Goal: Transaction & Acquisition: Purchase product/service

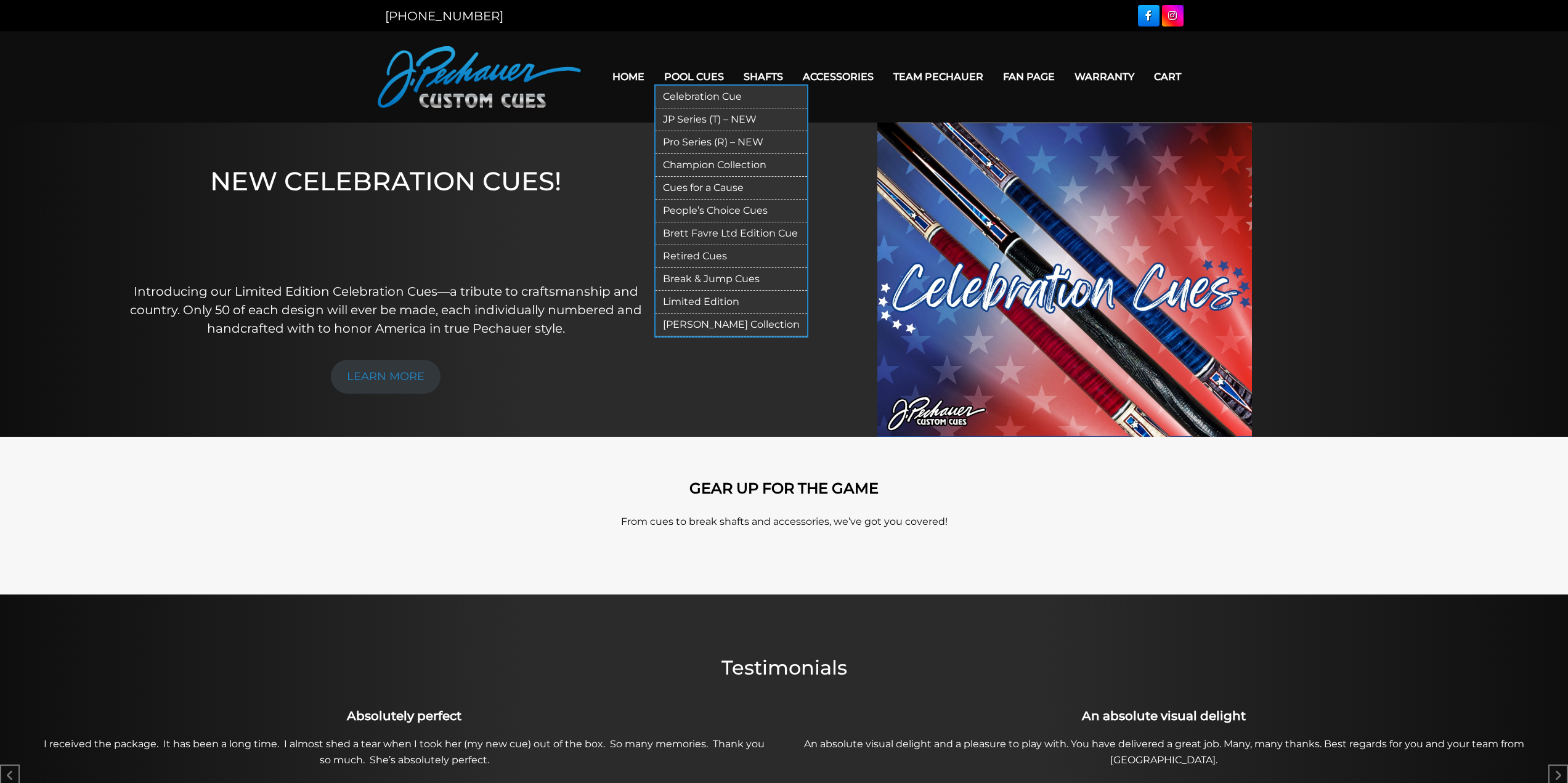
click at [708, 280] on link "Break & Jump Cues" at bounding box center [731, 279] width 152 height 23
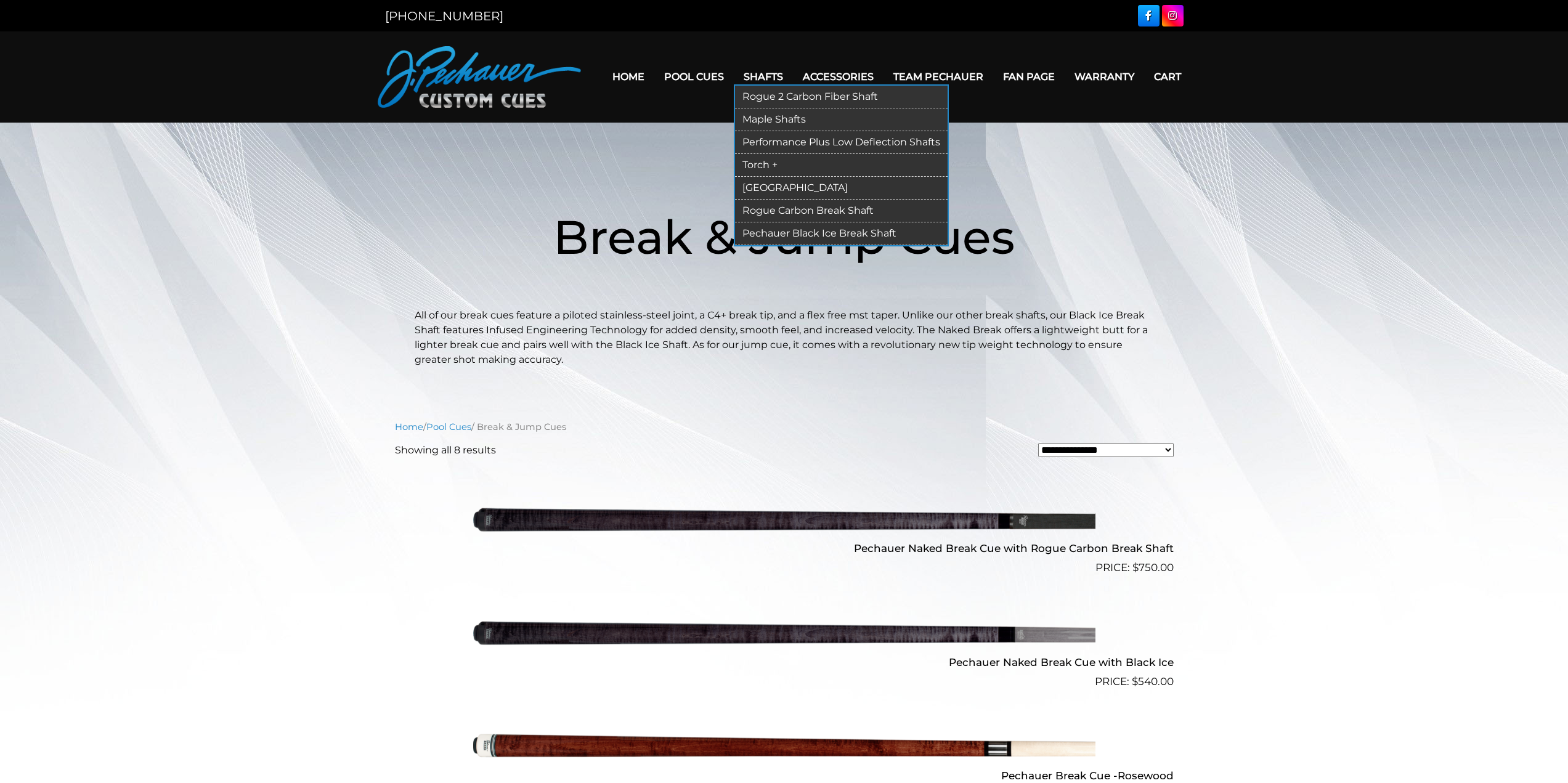
click at [819, 207] on link "Rogue Carbon Break Shaft" at bounding box center [841, 211] width 213 height 23
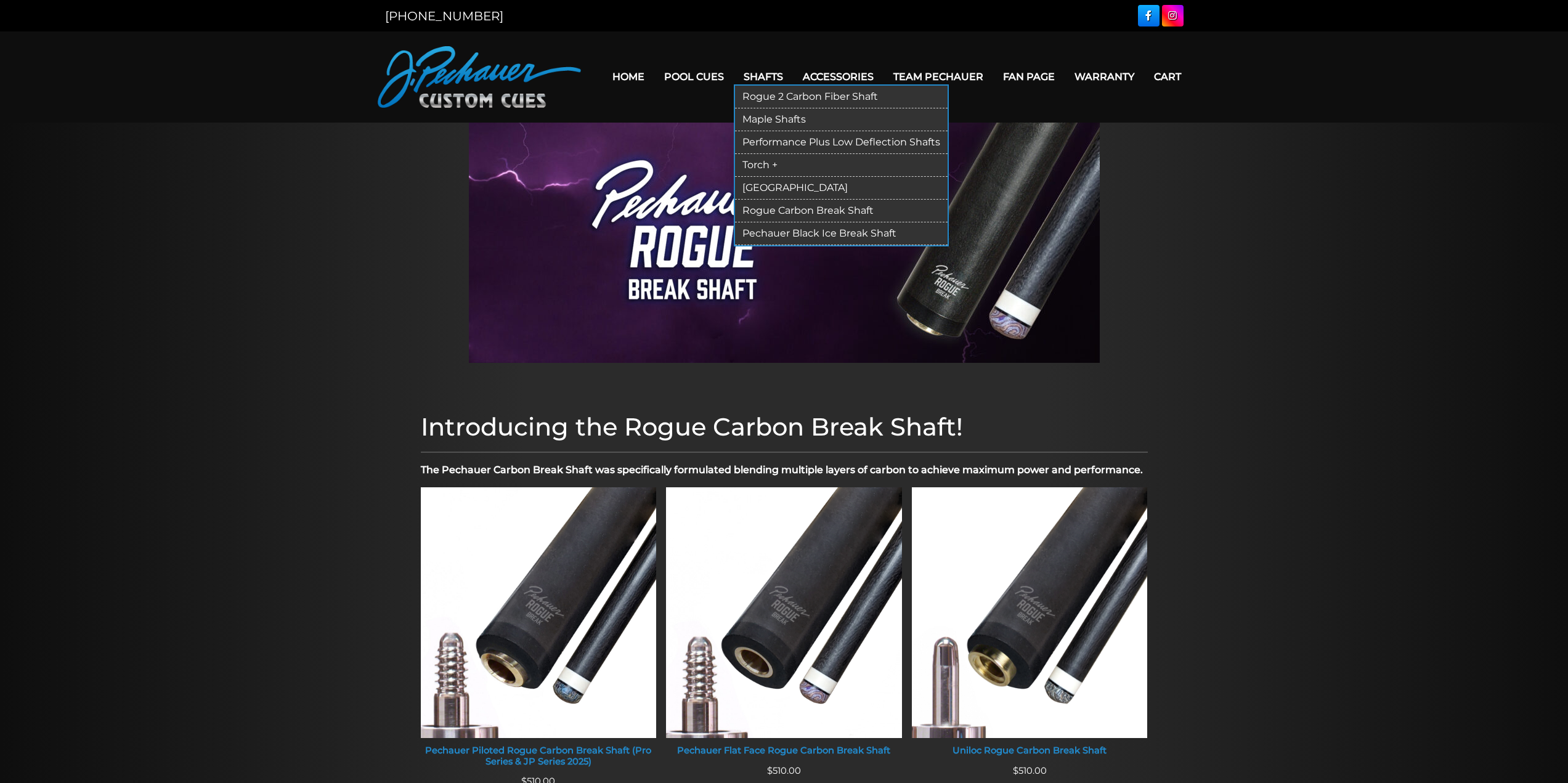
click at [790, 230] on link "Pechauer Black Ice Break Shaft" at bounding box center [841, 234] width 213 height 23
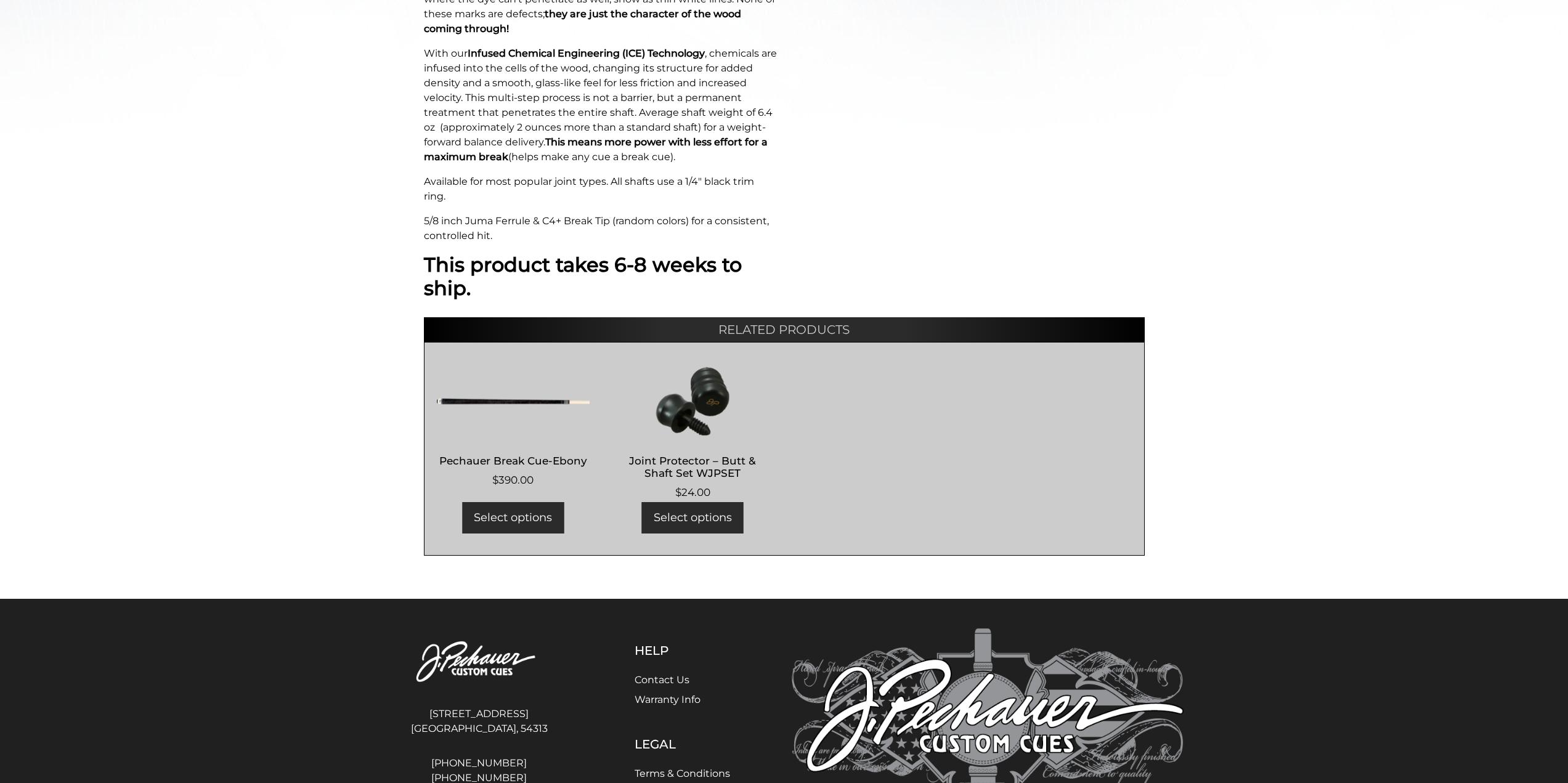
scroll to position [672, 0]
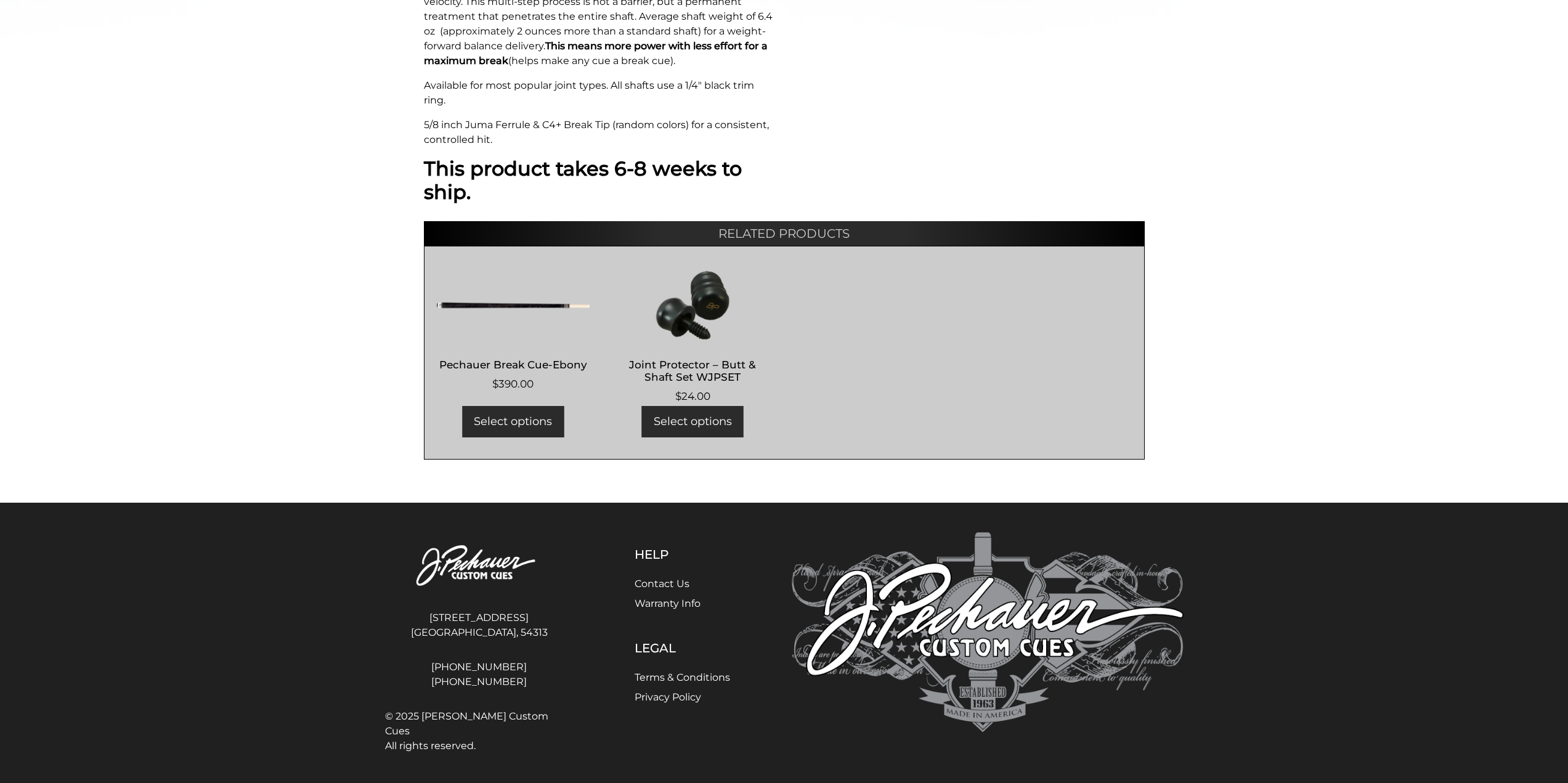
click at [481, 364] on h2 "Pechauer Break Cue-Ebony" at bounding box center [513, 364] width 154 height 23
